Goal: Task Accomplishment & Management: Use online tool/utility

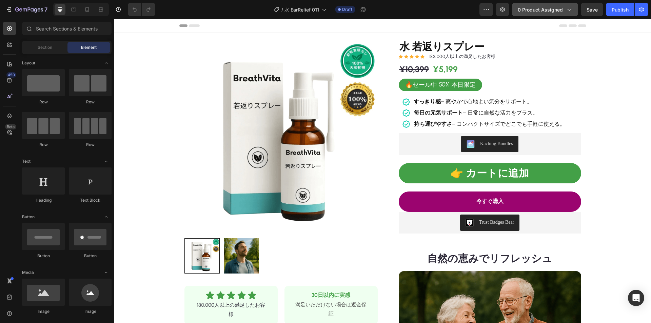
click at [540, 9] on span "0 product assigned" at bounding box center [540, 9] width 45 height 7
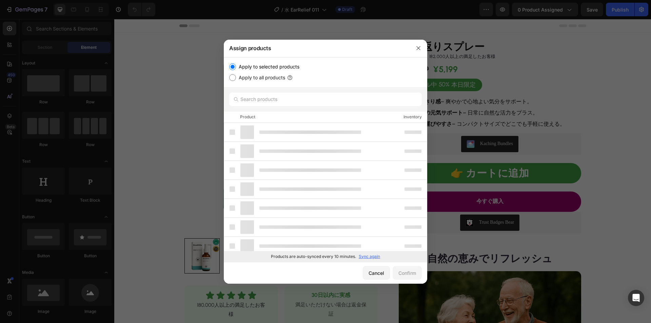
click at [368, 256] on p "Sync again" at bounding box center [369, 257] width 21 height 6
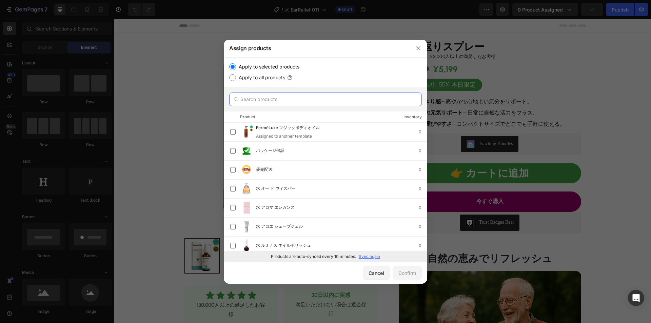
click at [291, 101] on input "text" at bounding box center [325, 100] width 193 height 14
paste input "水 若返りスプレー"
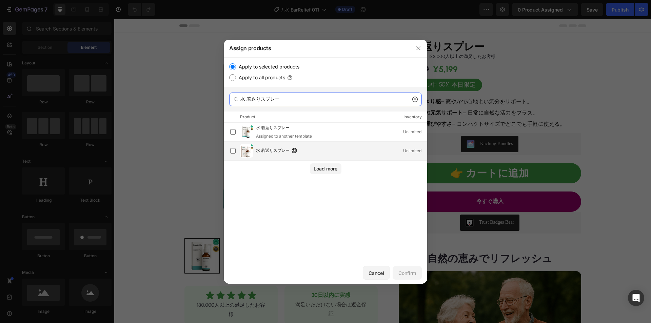
type input "水 若返りスプレー"
click at [312, 152] on div "水 若返りスプレー Unlimited" at bounding box center [341, 150] width 171 height 7
click at [403, 272] on div "Confirm" at bounding box center [407, 273] width 18 height 7
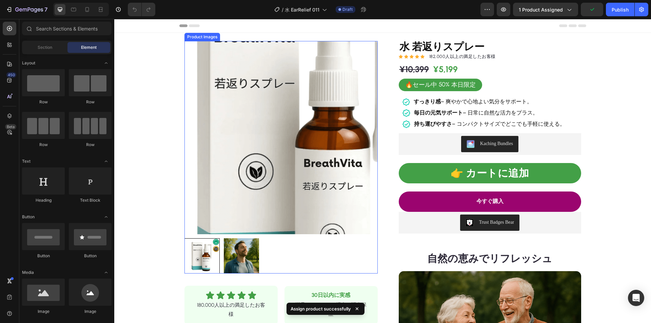
click at [258, 136] on img at bounding box center [280, 137] width 193 height 193
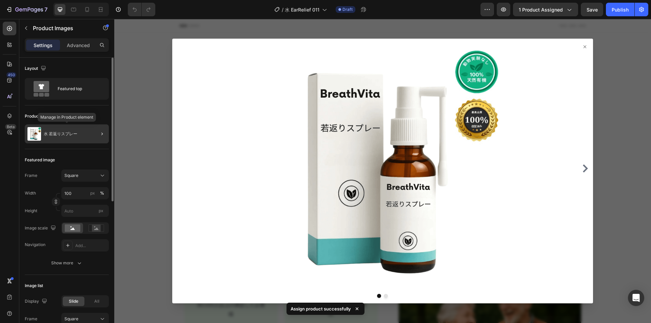
click at [65, 133] on p "水 若返りスプレー" at bounding box center [61, 134] width 34 height 5
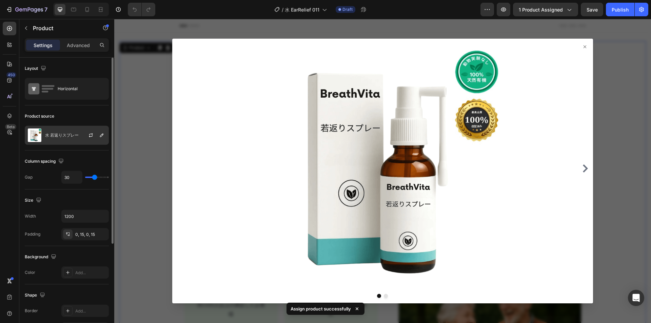
click at [65, 137] on p "水 若返りスプレー" at bounding box center [62, 135] width 34 height 5
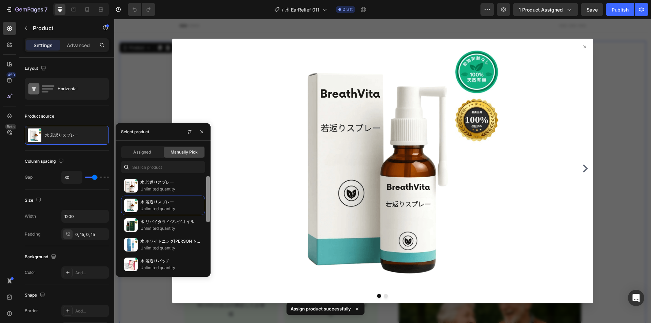
drag, startPoint x: 162, startPoint y: 182, endPoint x: 209, endPoint y: 188, distance: 47.5
click at [162, 182] on p "水 若返りスプレー" at bounding box center [171, 182] width 62 height 7
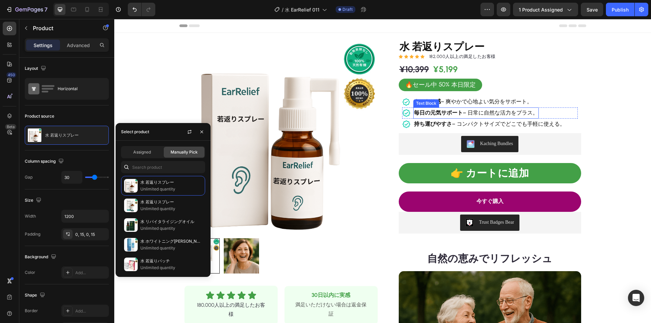
click at [458, 102] on p "すっきり感 – 爽やかで心地よい気分をサポート。" at bounding box center [473, 102] width 119 height 10
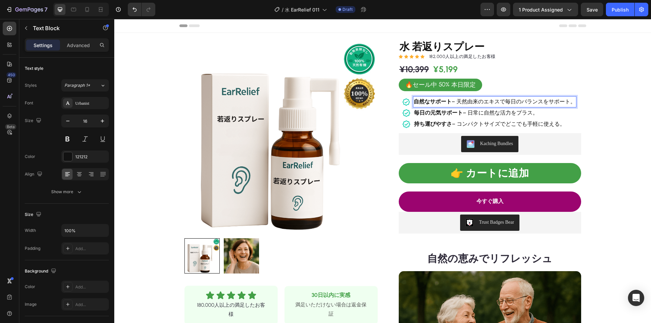
click at [491, 100] on p "自然なサポート – 天然由来のエキスで毎日のバランスをサポート。" at bounding box center [495, 102] width 162 height 10
click at [489, 111] on p "毎日の元気サポート – 日常に自然な活力をプラス。" at bounding box center [476, 113] width 124 height 10
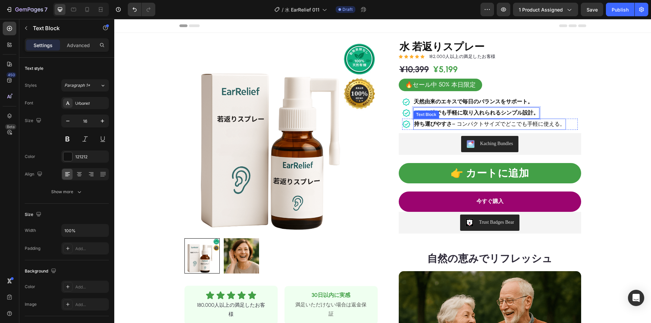
click at [494, 123] on p "持ち運びやすさ – コンパクトサイズでどこでも手軽に使える。" at bounding box center [489, 124] width 151 height 10
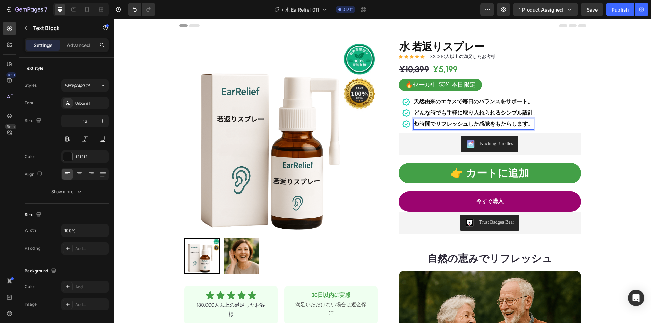
scroll to position [170, 0]
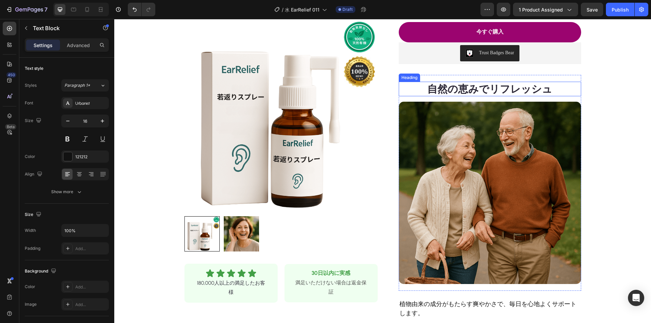
click at [485, 89] on strong "自然の恵みでリフレッシュ" at bounding box center [489, 89] width 125 height 13
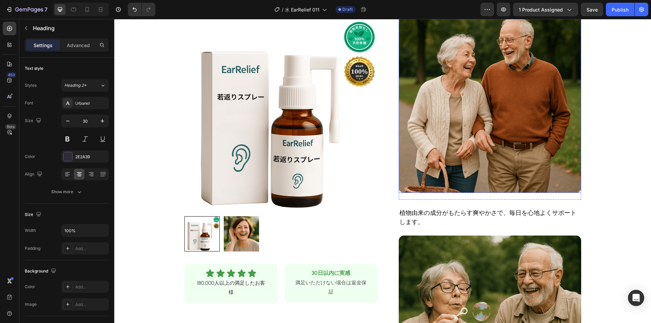
scroll to position [305, 0]
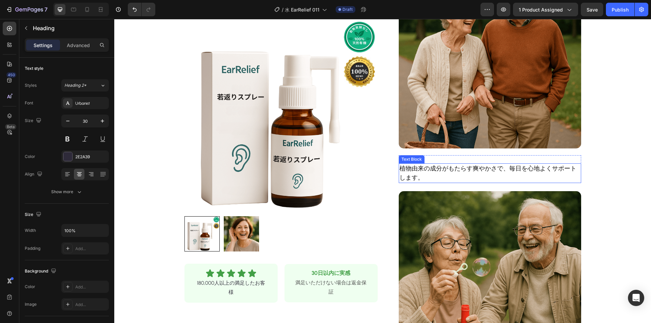
click at [447, 165] on p "植物由来の成分がもたらす爽やかさで、毎日を心地よくサポートします。" at bounding box center [489, 173] width 181 height 18
click at [442, 169] on p "植物由来の成分がもたらす爽やかさで、毎日を心地よくサポートします。" at bounding box center [489, 173] width 181 height 18
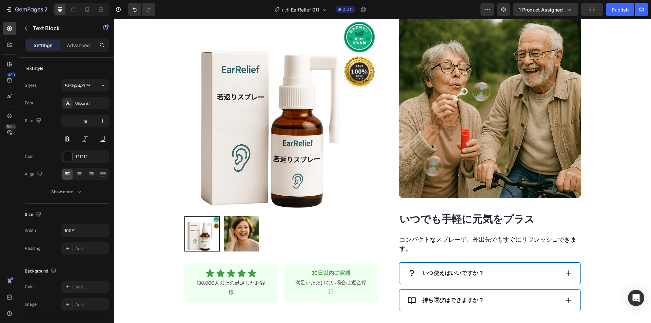
scroll to position [475, 0]
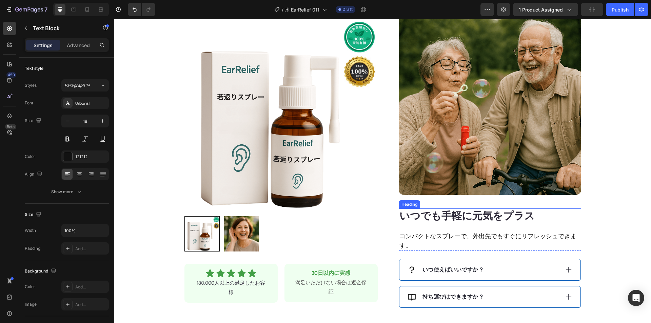
click at [436, 212] on strong "いつでも手軽に元気をプラス" at bounding box center [466, 216] width 135 height 13
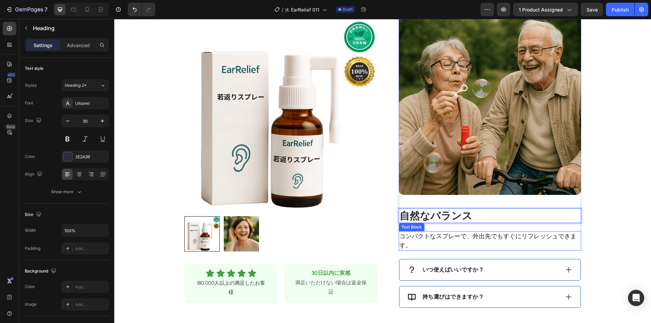
click at [449, 238] on p "コンパクトなスプレーで、外出先でもすぐにリフレッシュできます。" at bounding box center [489, 241] width 181 height 18
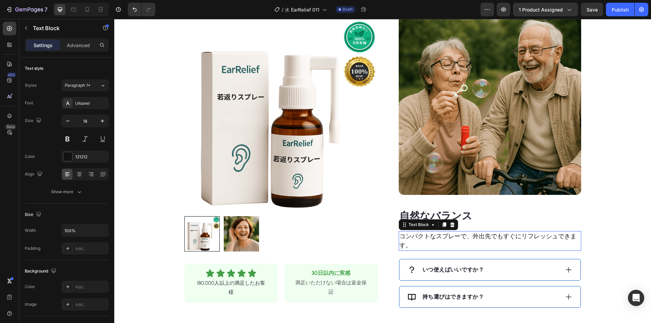
click at [448, 236] on p "コンパクトなスプレーで、外出先でもすぐにリフレッシュできます。" at bounding box center [489, 241] width 181 height 18
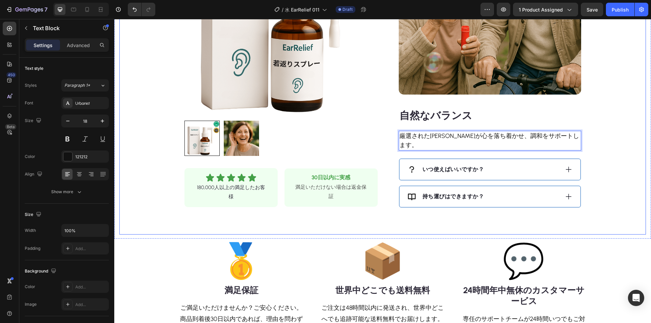
scroll to position [576, 0]
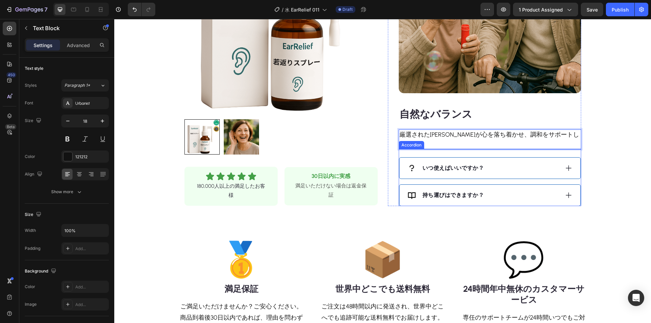
click at [511, 163] on div "いつ使えばいいですか？" at bounding box center [484, 168] width 152 height 10
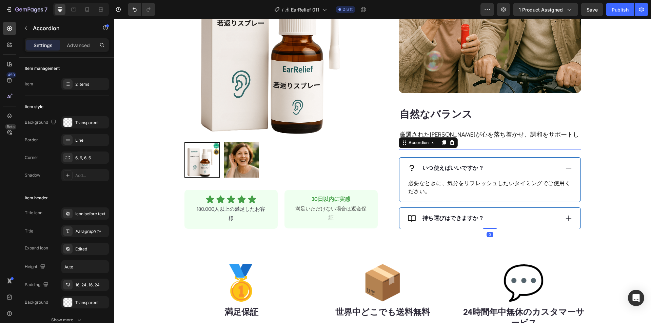
click at [511, 163] on div "いつ使えばいいですか？" at bounding box center [484, 168] width 152 height 10
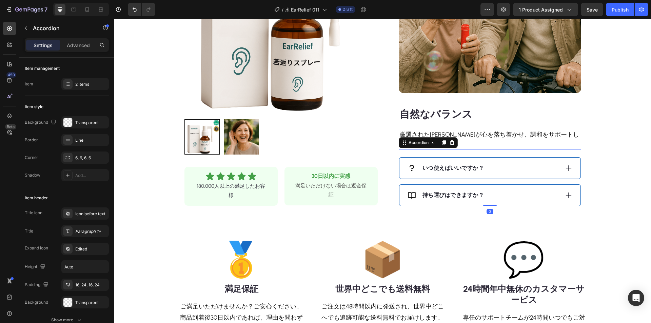
click at [507, 185] on div "持ち運びはできますか？" at bounding box center [489, 195] width 181 height 21
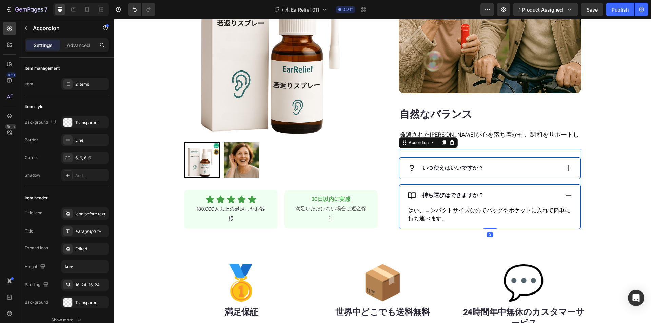
click at [507, 190] on div "持ち運びはできますか？" at bounding box center [484, 195] width 152 height 10
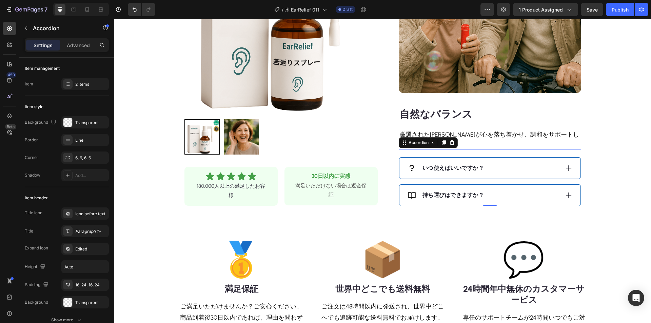
click at [539, 163] on div "いつ使えばいいですか？" at bounding box center [484, 168] width 152 height 10
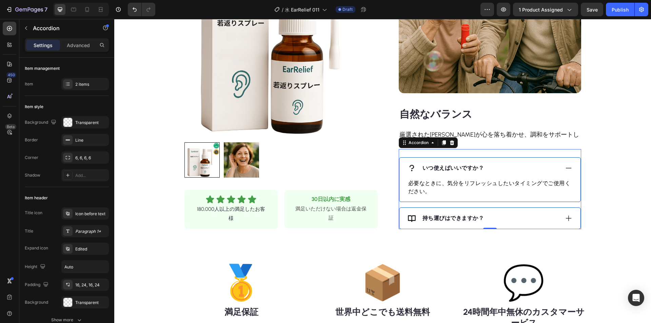
click at [458, 165] on strong "いつ使えばいいですか？" at bounding box center [453, 168] width 62 height 6
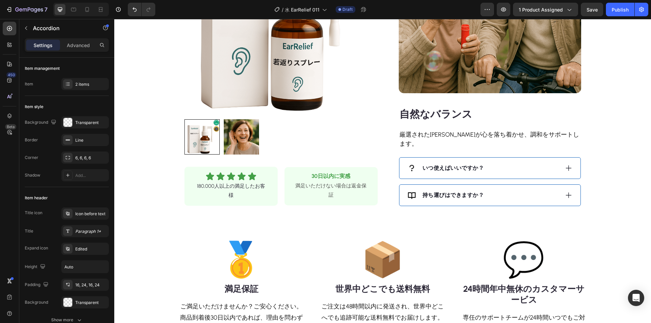
click at [506, 163] on div "いつ使えばいいですか？" at bounding box center [484, 168] width 152 height 10
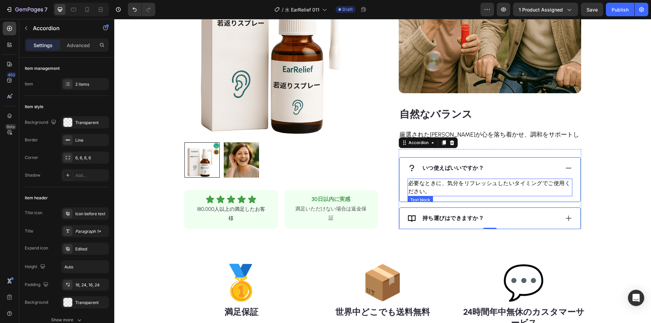
click at [468, 179] on p "必要なときに、気分をリフレッシュしたいタイミングでご使用ください。" at bounding box center [489, 187] width 163 height 16
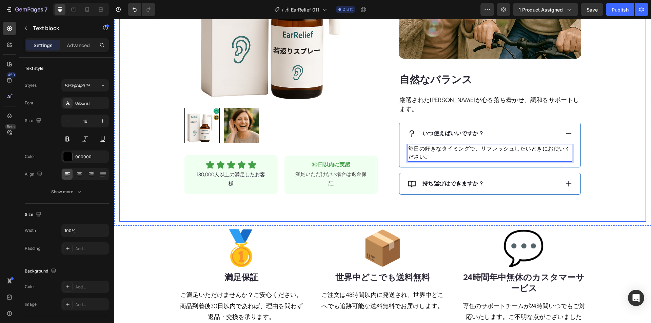
scroll to position [678, 0]
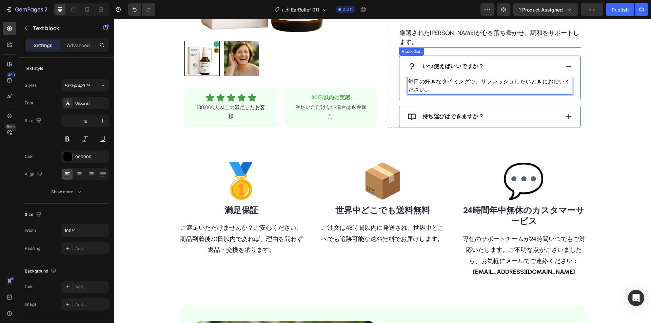
click at [506, 112] on div "持ち運びはできますか？" at bounding box center [484, 117] width 152 height 10
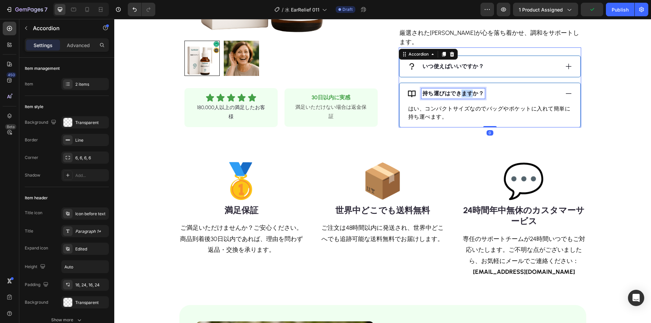
click at [466, 90] on strong "持ち運びはできますか？" at bounding box center [453, 93] width 62 height 6
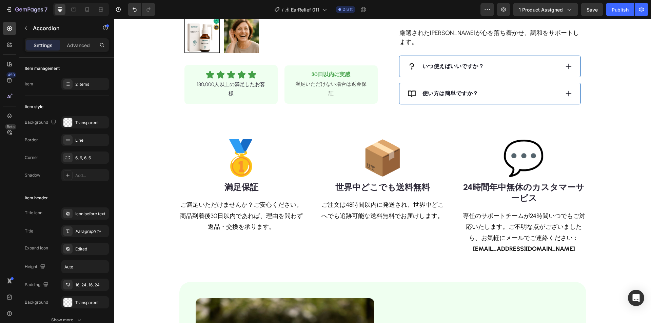
click at [488, 89] on div "使い方は簡単ですか？" at bounding box center [484, 94] width 152 height 10
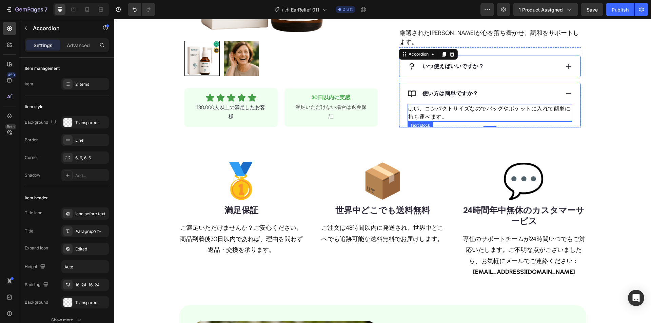
click at [463, 105] on p "はい、コンパクトサイズなのでバッグやポケットに入れて簡単に持ち運べます。" at bounding box center [489, 113] width 163 height 16
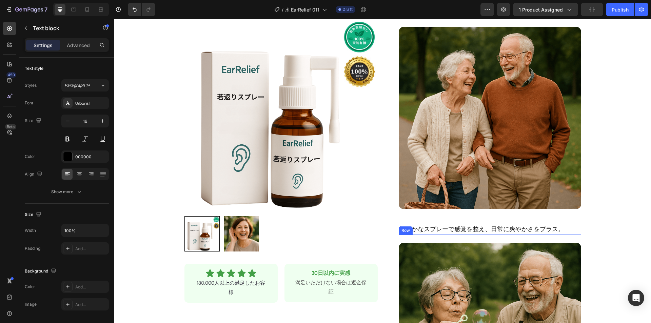
scroll to position [170, 0]
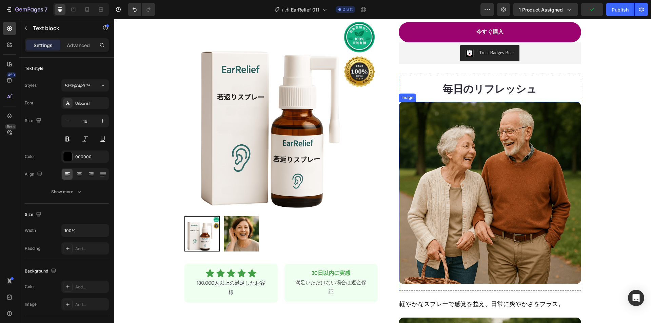
click at [482, 163] on img at bounding box center [490, 193] width 182 height 182
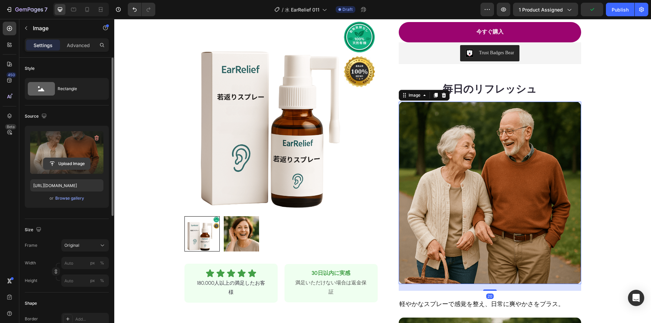
click at [70, 161] on input "file" at bounding box center [66, 164] width 47 height 12
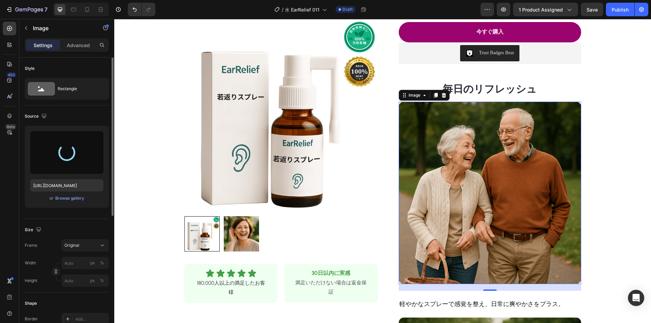
type input "[URL][DOMAIN_NAME]"
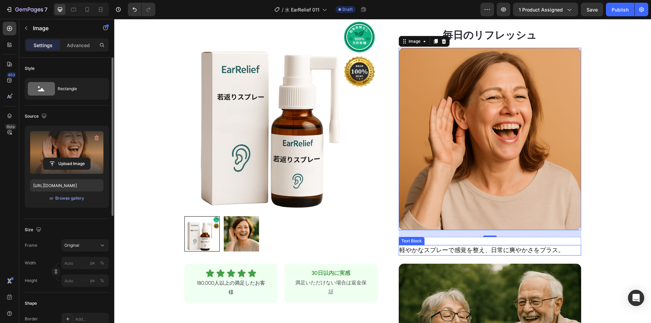
scroll to position [339, 0]
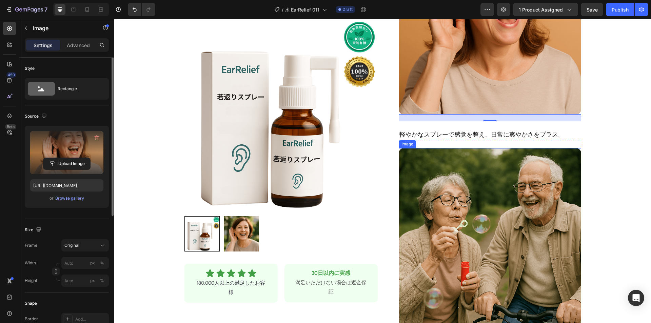
click at [476, 189] on img at bounding box center [490, 239] width 182 height 182
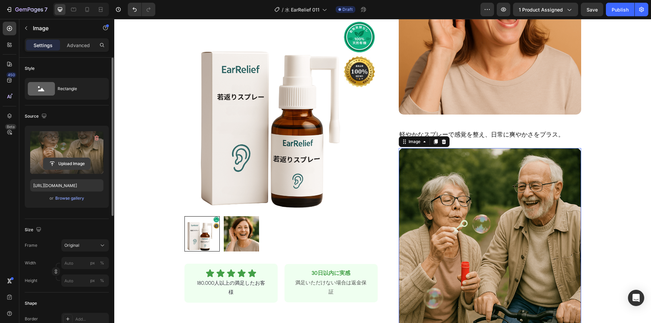
click at [63, 163] on input "file" at bounding box center [66, 164] width 47 height 12
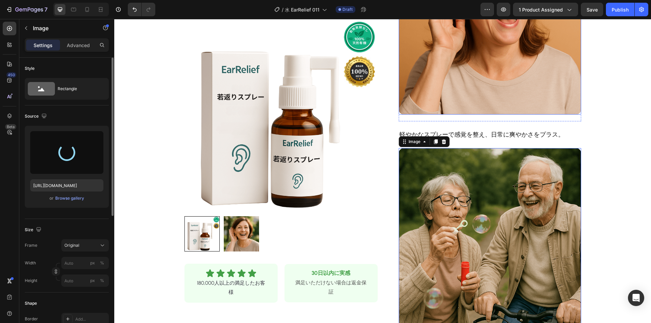
type input "[URL][DOMAIN_NAME]"
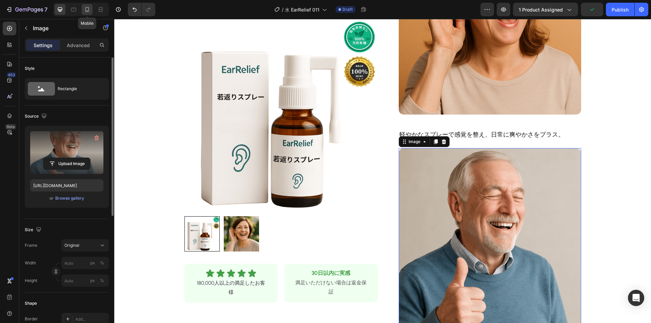
click at [90, 9] on icon at bounding box center [87, 9] width 7 height 7
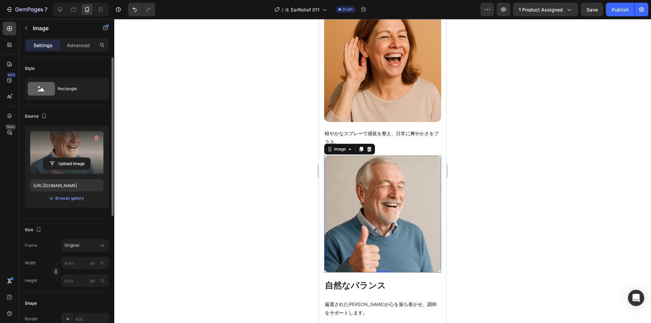
scroll to position [470, 0]
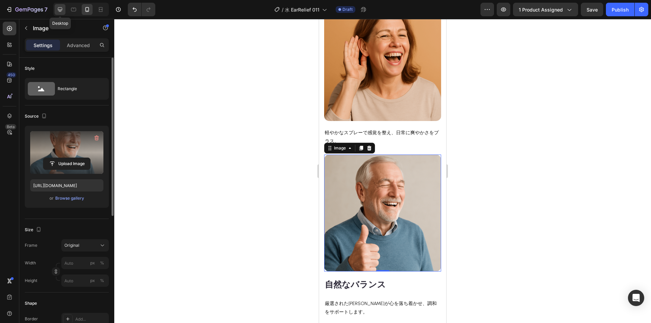
click at [61, 12] on icon at bounding box center [60, 9] width 4 height 4
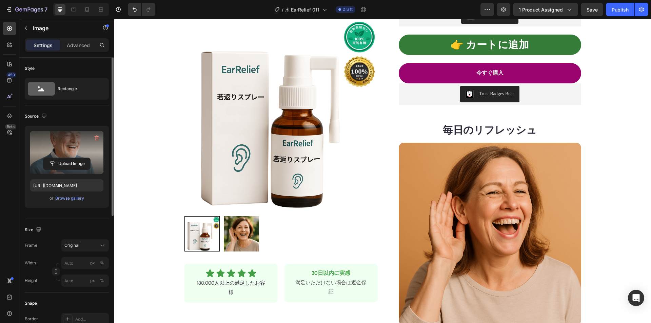
scroll to position [105, 0]
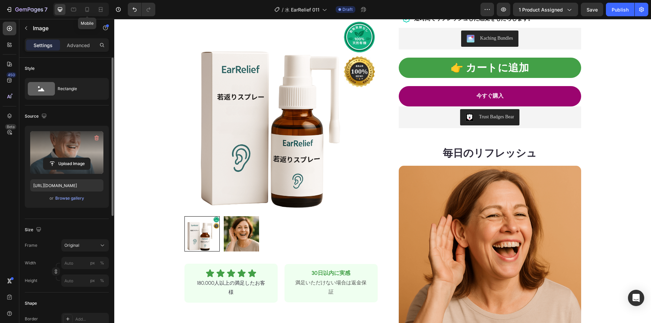
click at [87, 8] on icon at bounding box center [87, 9] width 7 height 7
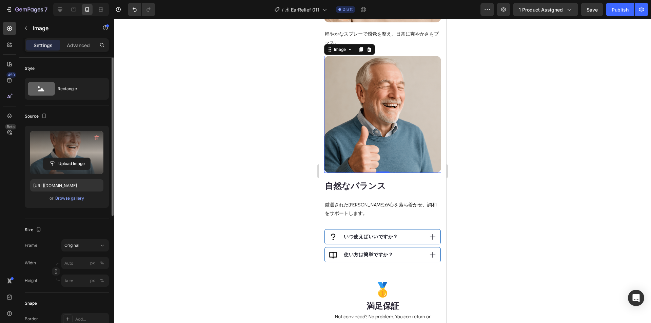
scroll to position [572, 0]
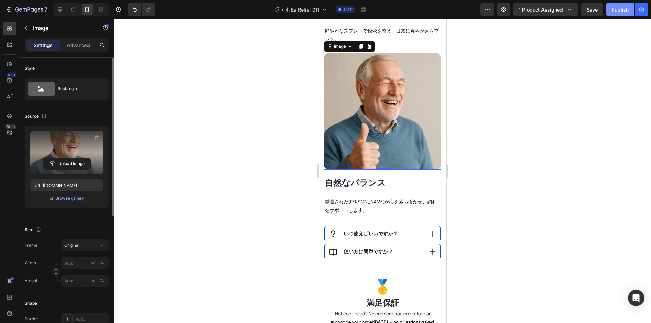
click at [621, 11] on div "Publish" at bounding box center [620, 9] width 17 height 7
